Goal: Navigation & Orientation: Find specific page/section

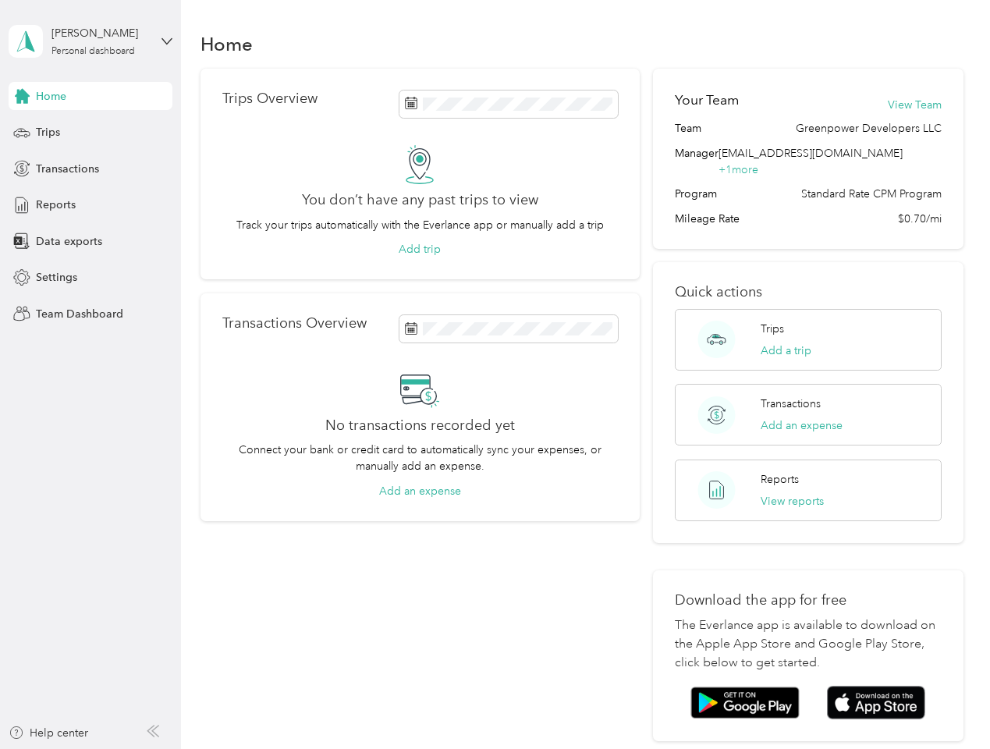
click at [494, 374] on div "No transactions recorded yet Connect your bank or credit card to automatically …" at bounding box center [419, 434] width 395 height 129
click at [90, 41] on div "[PERSON_NAME]" at bounding box center [99, 33] width 97 height 16
click at [90, 96] on div "You’re signed in as [EMAIL_ADDRESS][DOMAIN_NAME] Team dashboard Personal dashbo…" at bounding box center [173, 136] width 328 height 159
